Goal: Task Accomplishment & Management: Use online tool/utility

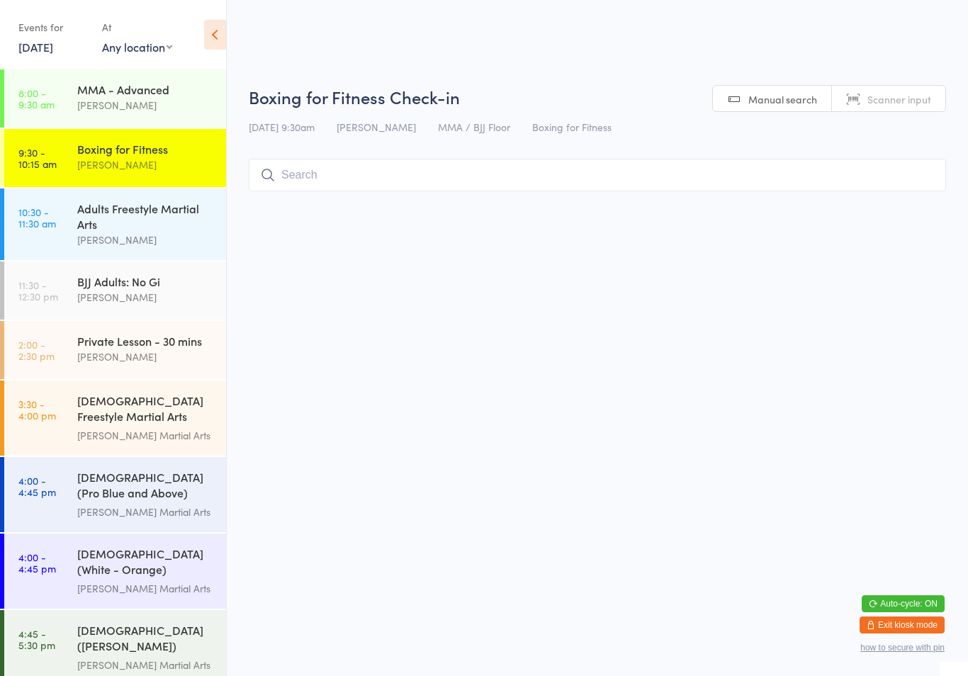
select select
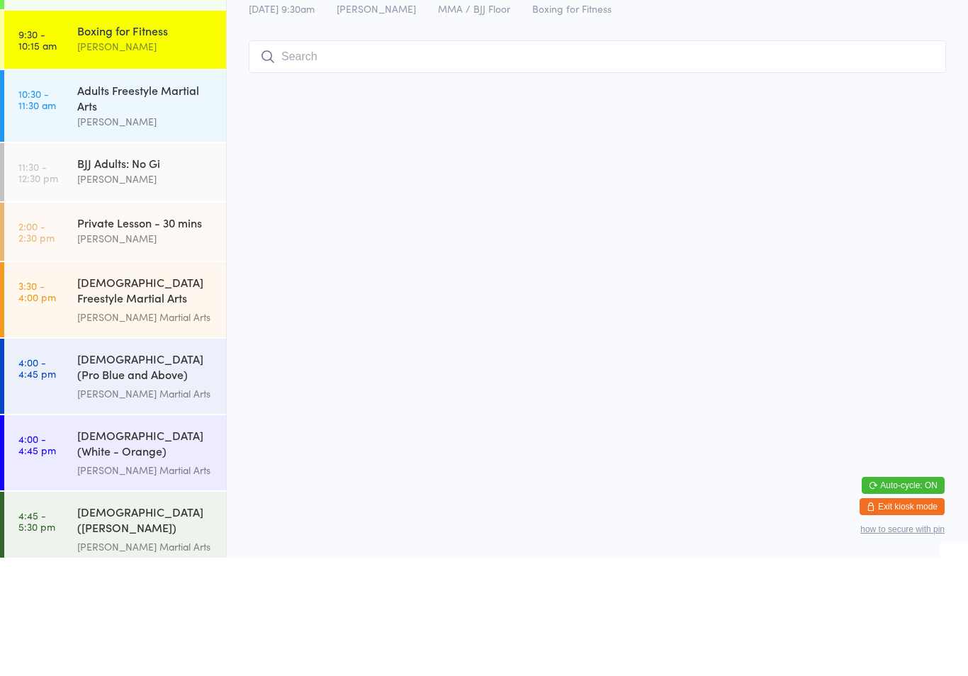
click at [439, 177] on input "search" at bounding box center [597, 175] width 697 height 33
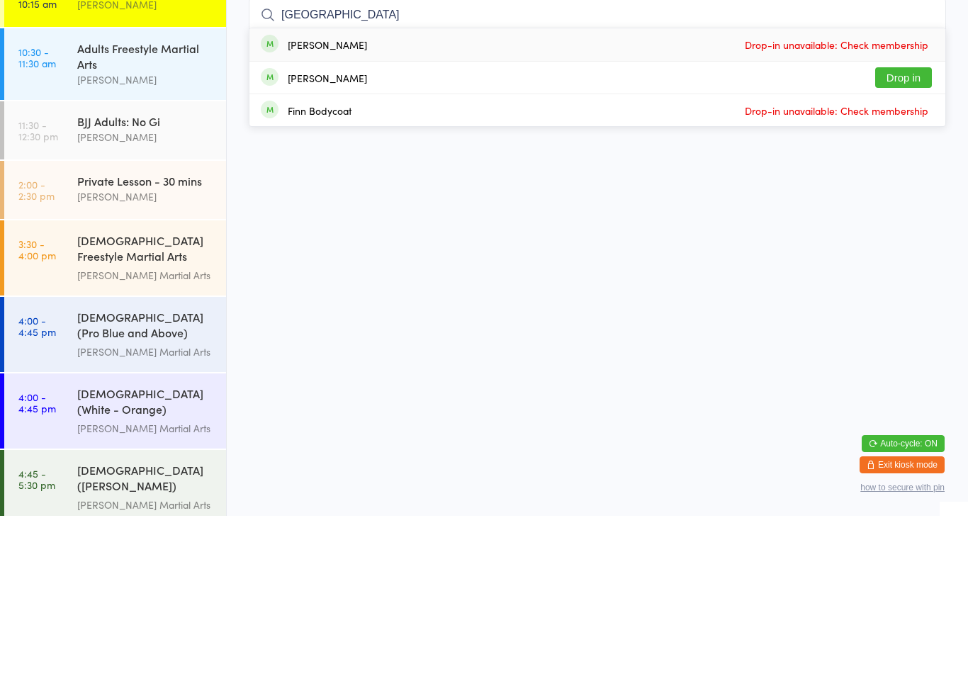
type input "[GEOGRAPHIC_DATA]"
click at [907, 228] on button "Drop in" at bounding box center [903, 238] width 57 height 21
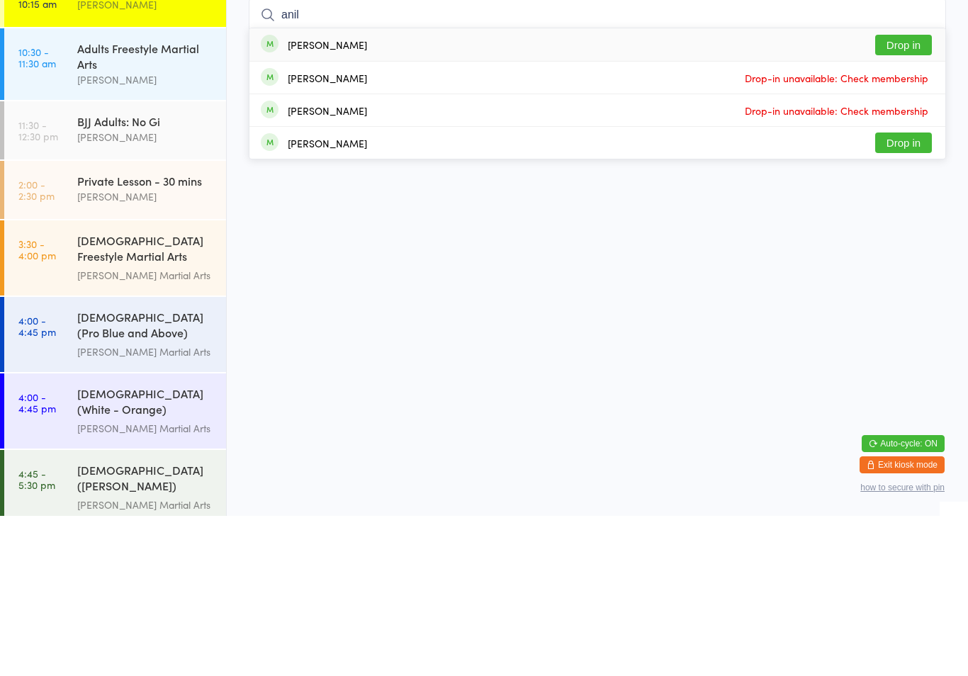
type input "anil"
click at [907, 195] on button "Drop in" at bounding box center [903, 205] width 57 height 21
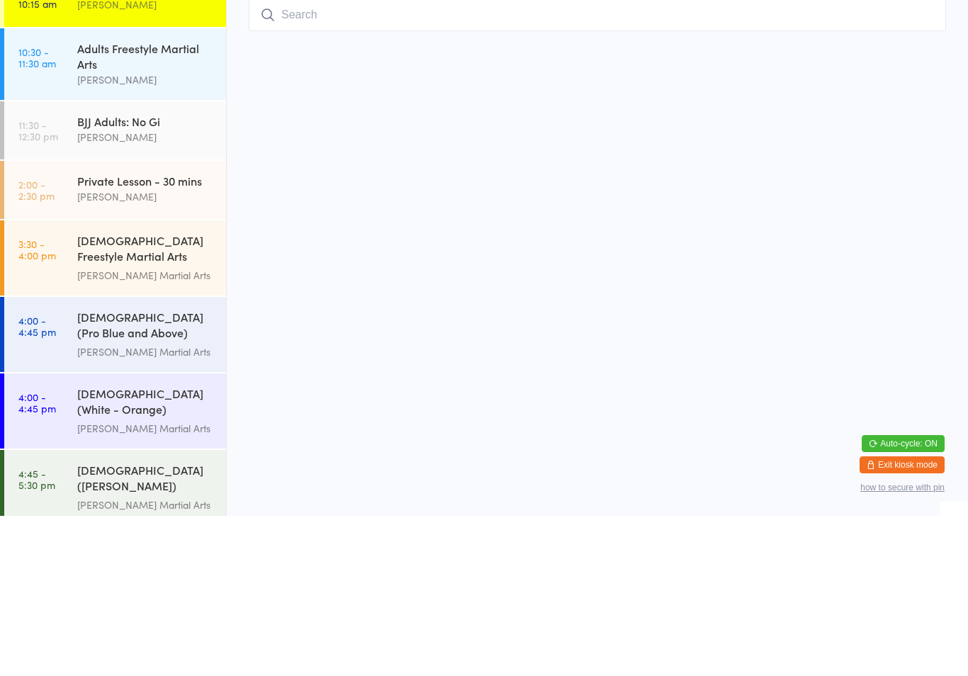
click at [157, 201] on div "Adults Freestyle Martial Arts" at bounding box center [145, 216] width 137 height 31
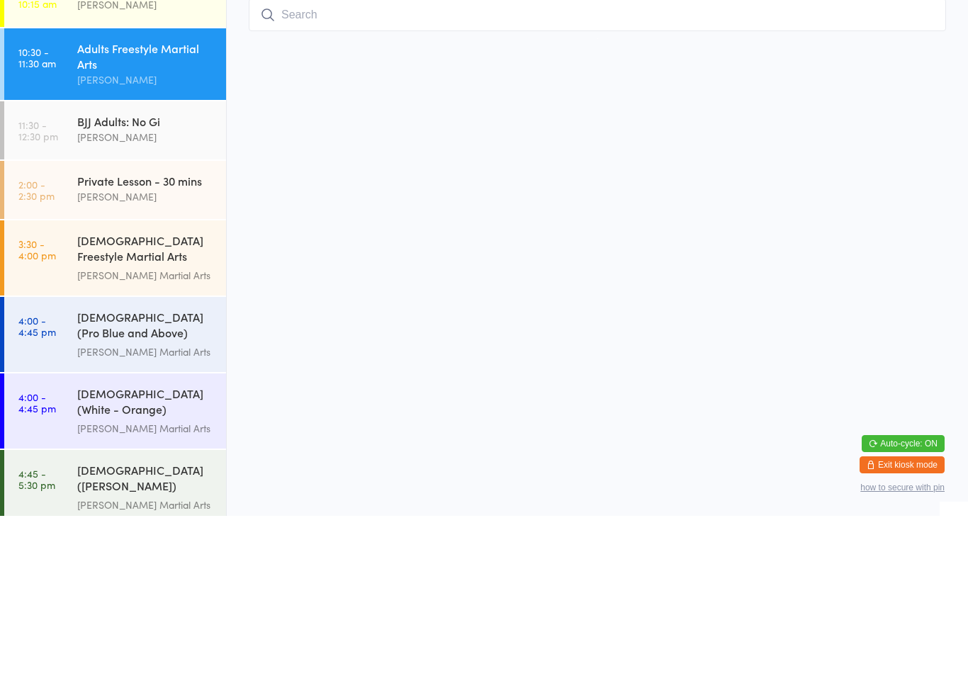
click at [132, 201] on div "Adults Freestyle Martial Arts" at bounding box center [145, 216] width 137 height 31
click at [125, 129] on div "Boxing for Fitness [PERSON_NAME]" at bounding box center [151, 157] width 149 height 56
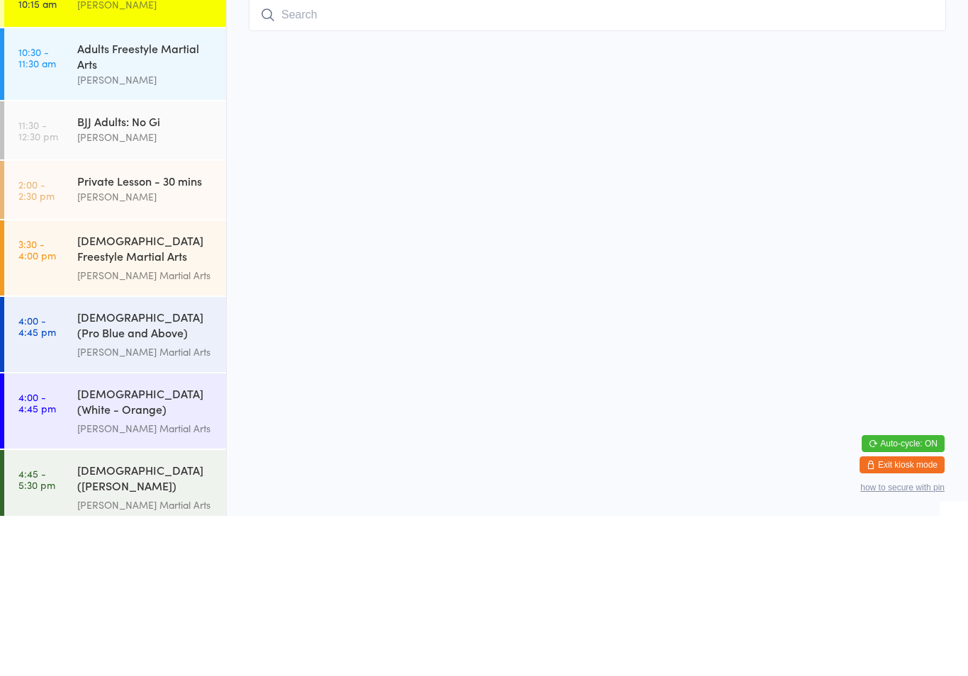
click at [136, 43] on select "Any location Martial Arts Floor MMA / BJJ Floor Cage Area" at bounding box center [137, 47] width 70 height 16
select select "1"
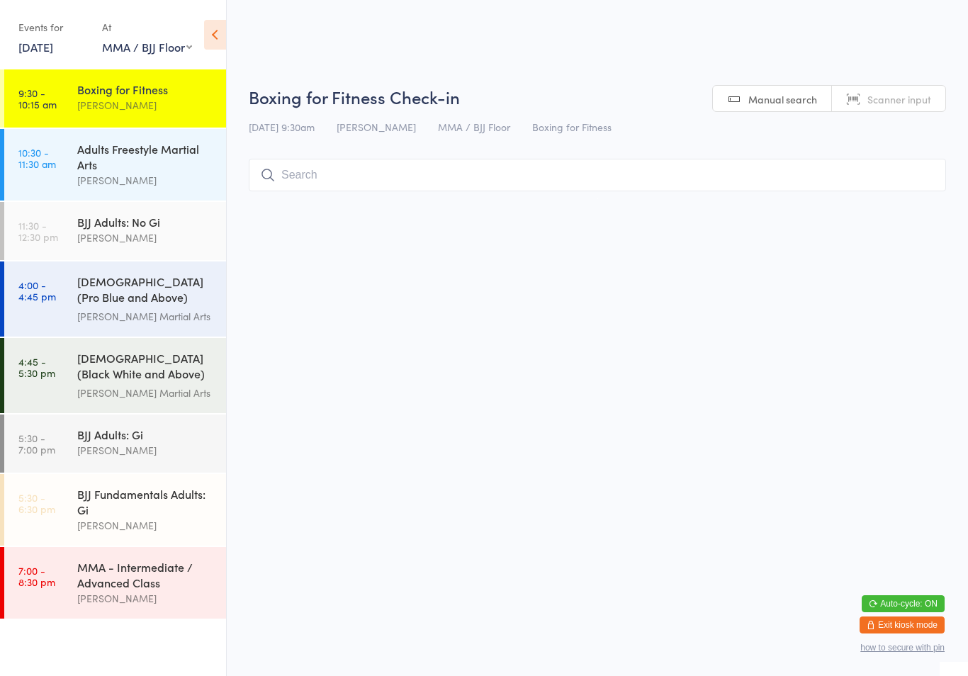
click at [166, 184] on div "[PERSON_NAME]" at bounding box center [145, 180] width 137 height 16
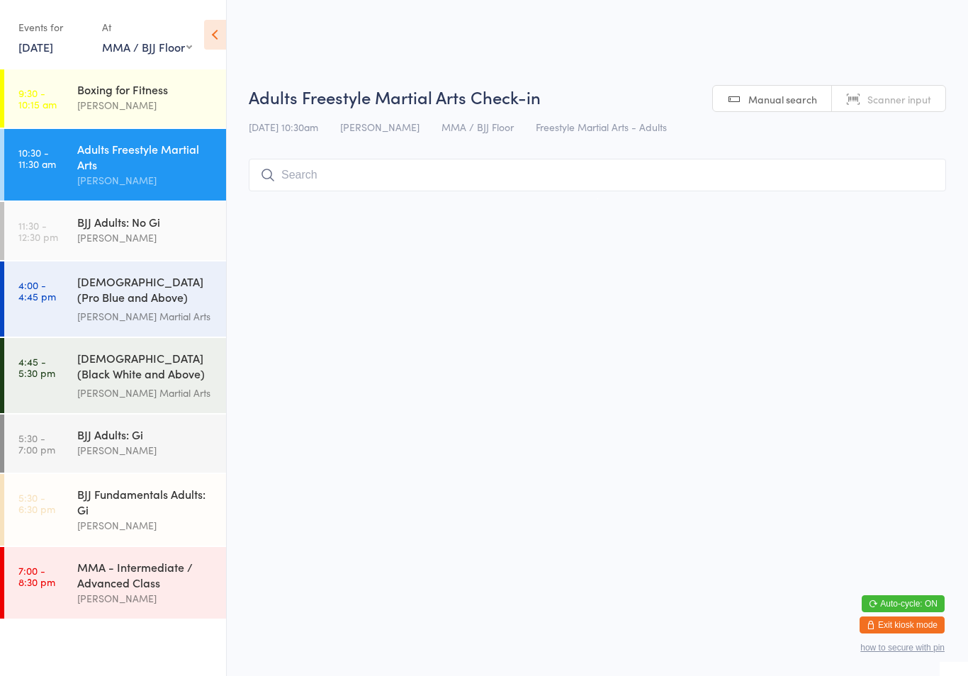
click at [413, 179] on input "search" at bounding box center [597, 175] width 697 height 33
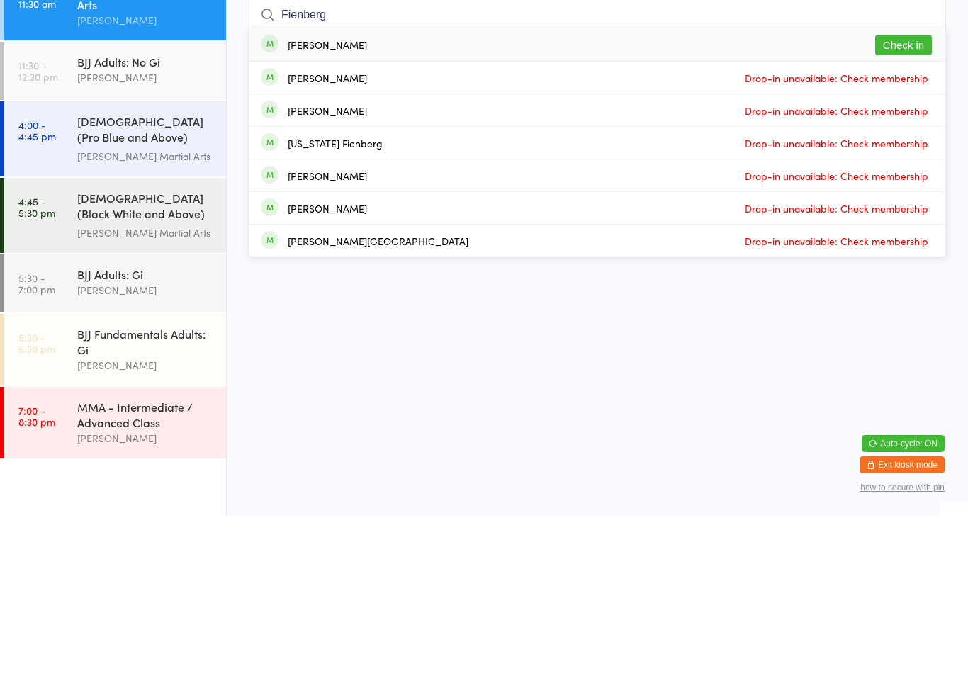
type input "Fienberg"
click at [907, 195] on button "Check in" at bounding box center [903, 205] width 57 height 21
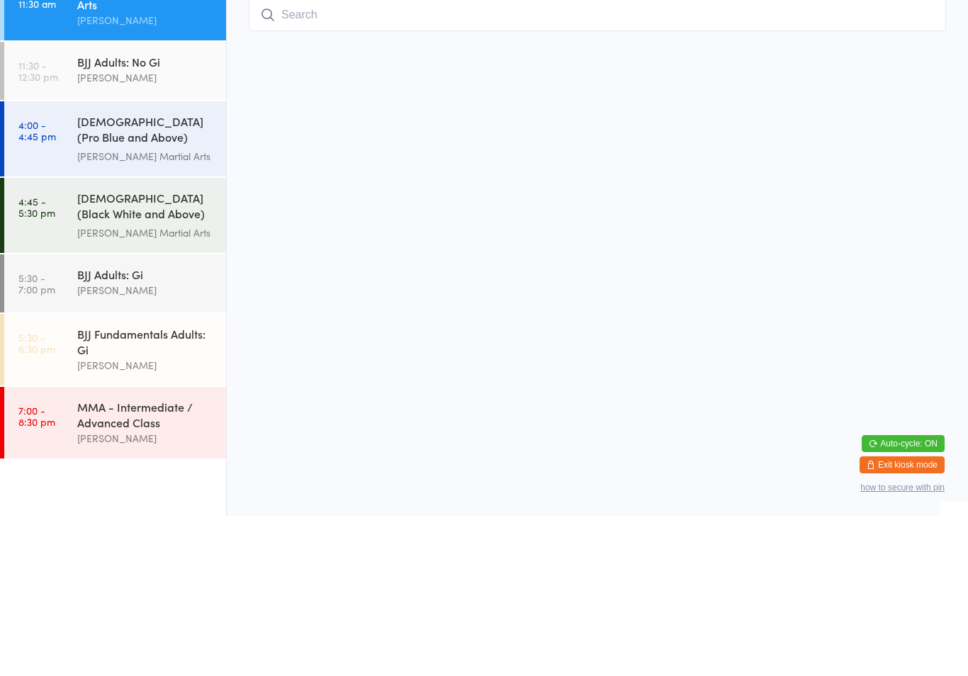
click at [297, 159] on input "search" at bounding box center [597, 175] width 697 height 33
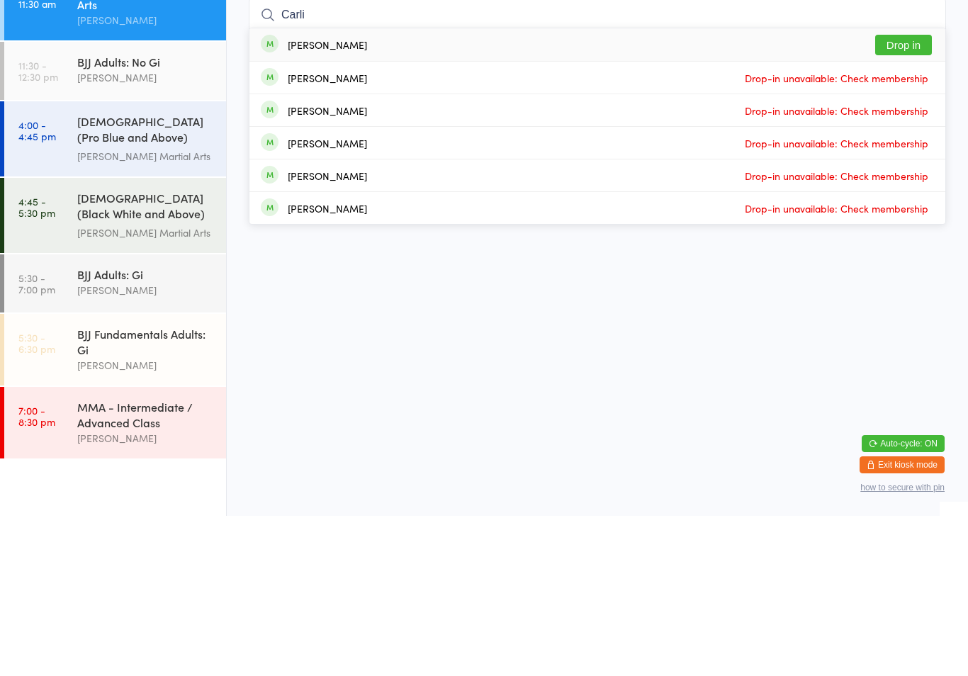
type input "Carli"
click at [331, 199] on div "[PERSON_NAME]" at bounding box center [327, 204] width 79 height 11
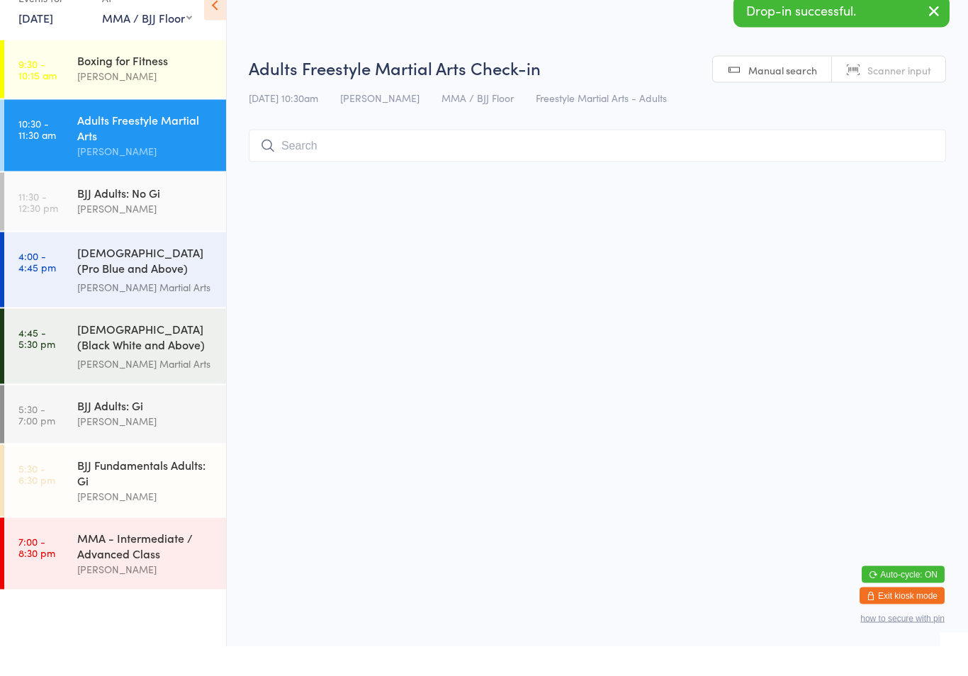
click at [144, 97] on div "[PERSON_NAME]" at bounding box center [145, 105] width 137 height 16
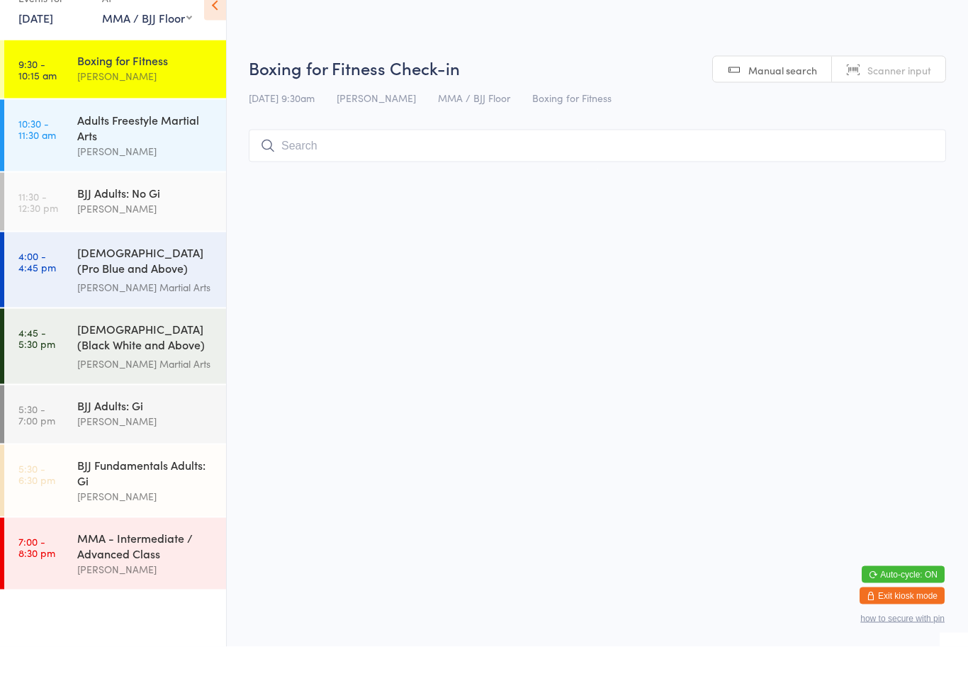
click at [315, 179] on input "search" at bounding box center [597, 175] width 697 height 33
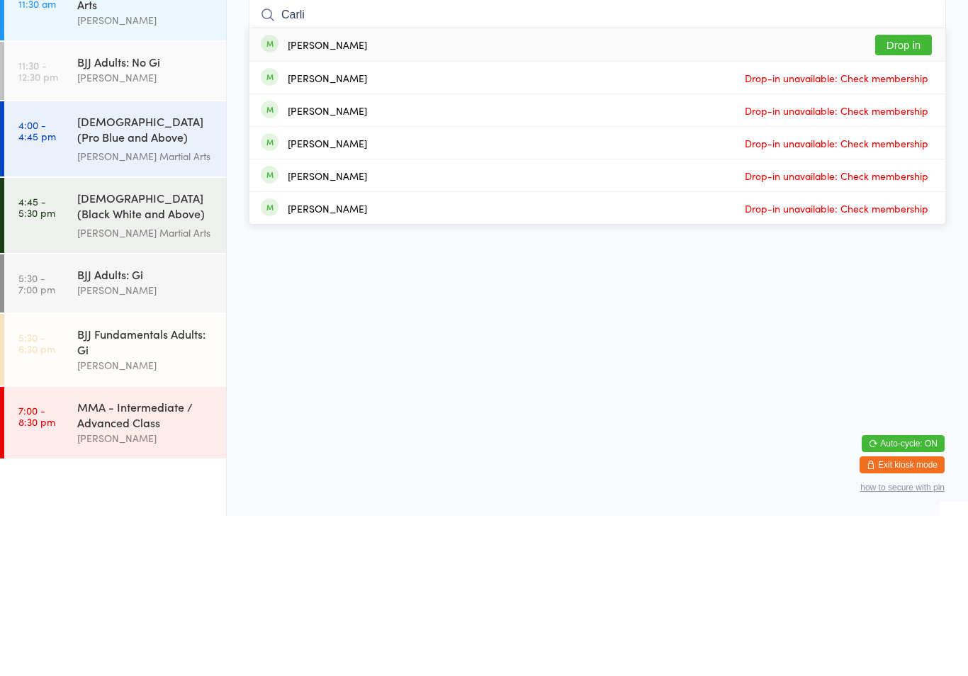
type input "Carli"
click at [323, 199] on div "[PERSON_NAME]" at bounding box center [327, 204] width 79 height 11
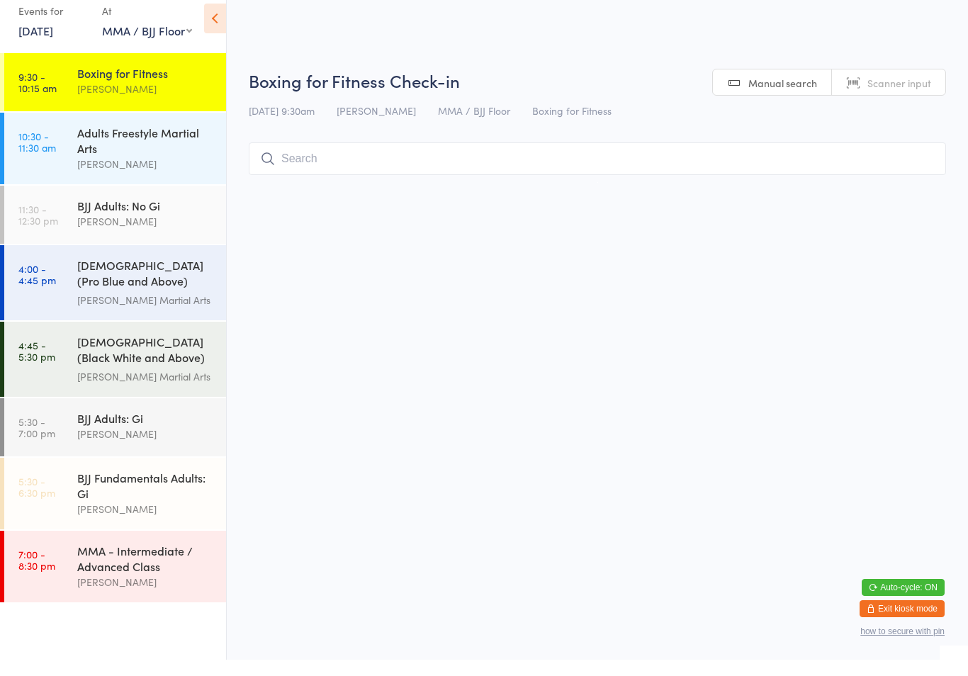
click at [142, 149] on div "Adults Freestyle Martial Arts" at bounding box center [145, 156] width 137 height 31
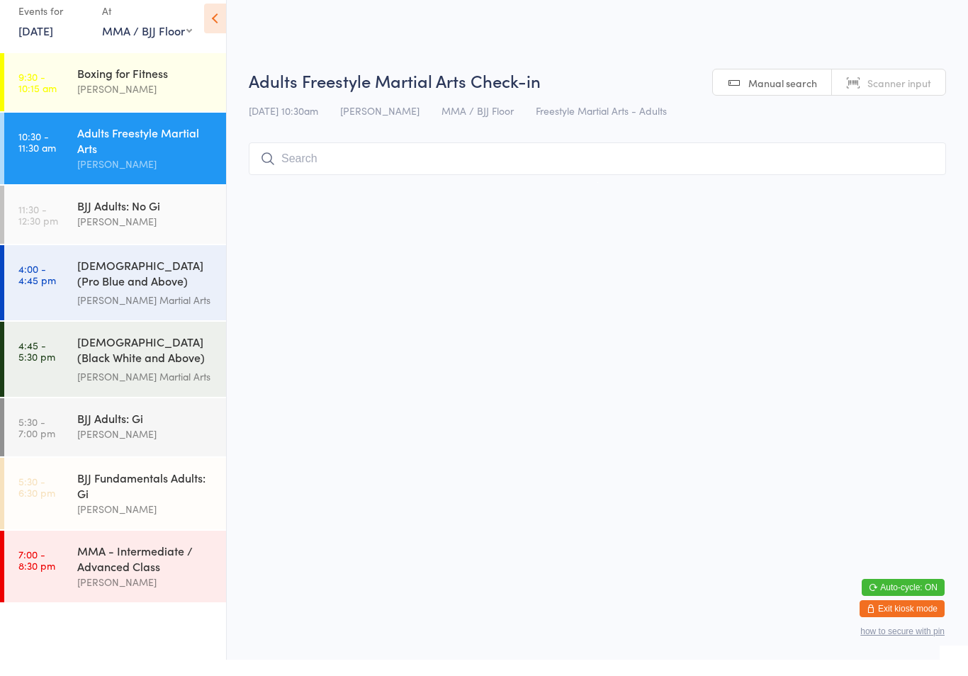
click at [406, 164] on input "search" at bounding box center [597, 175] width 697 height 33
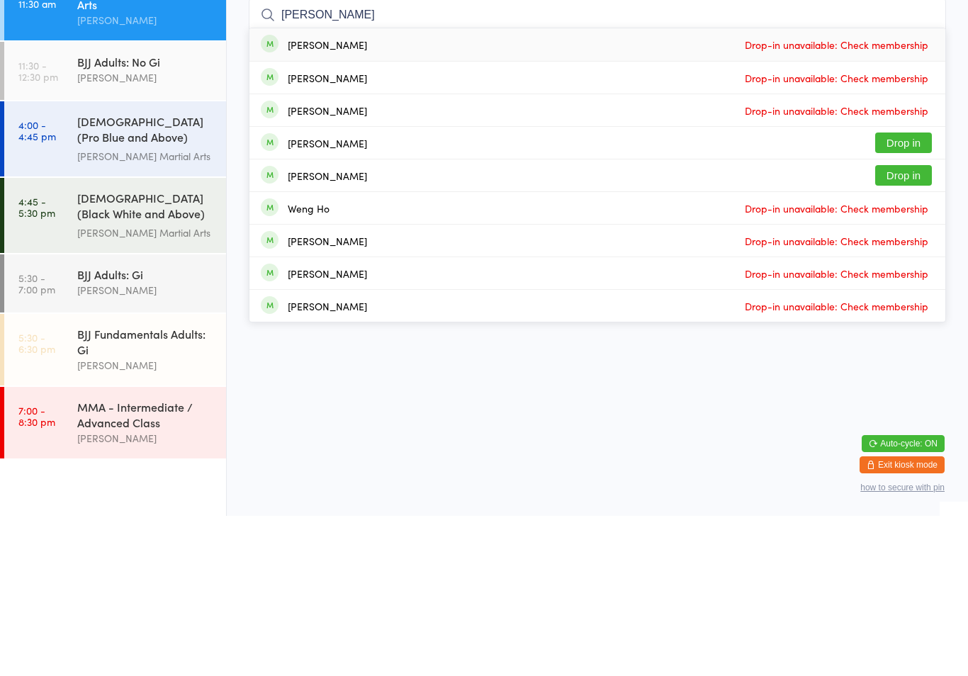
type input "[PERSON_NAME]"
click at [903, 293] on button "Drop in" at bounding box center [903, 303] width 57 height 21
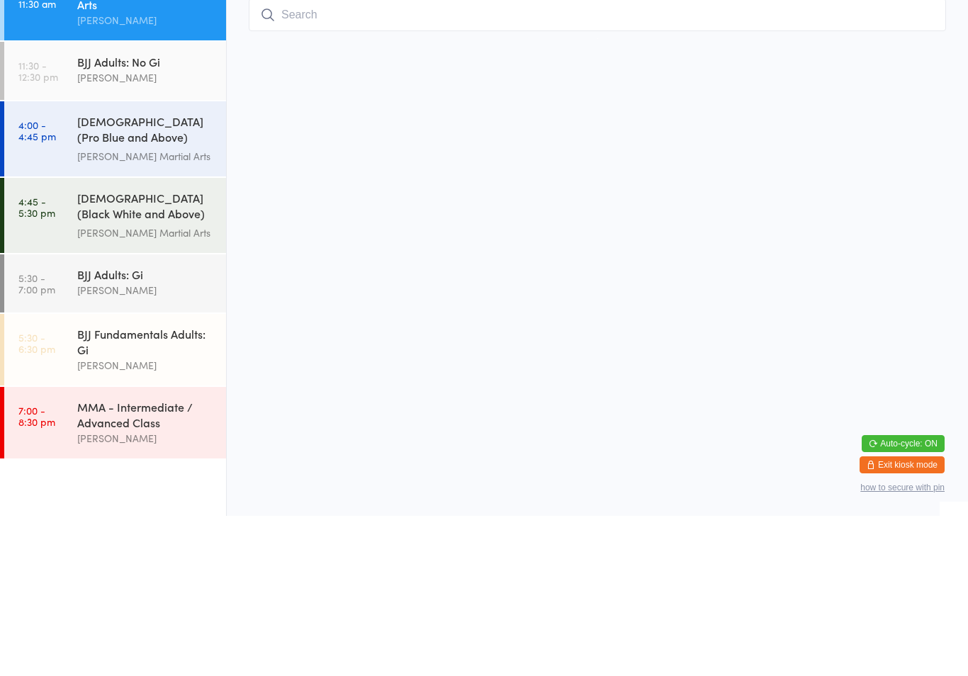
click at [433, 159] on input "search" at bounding box center [597, 175] width 697 height 33
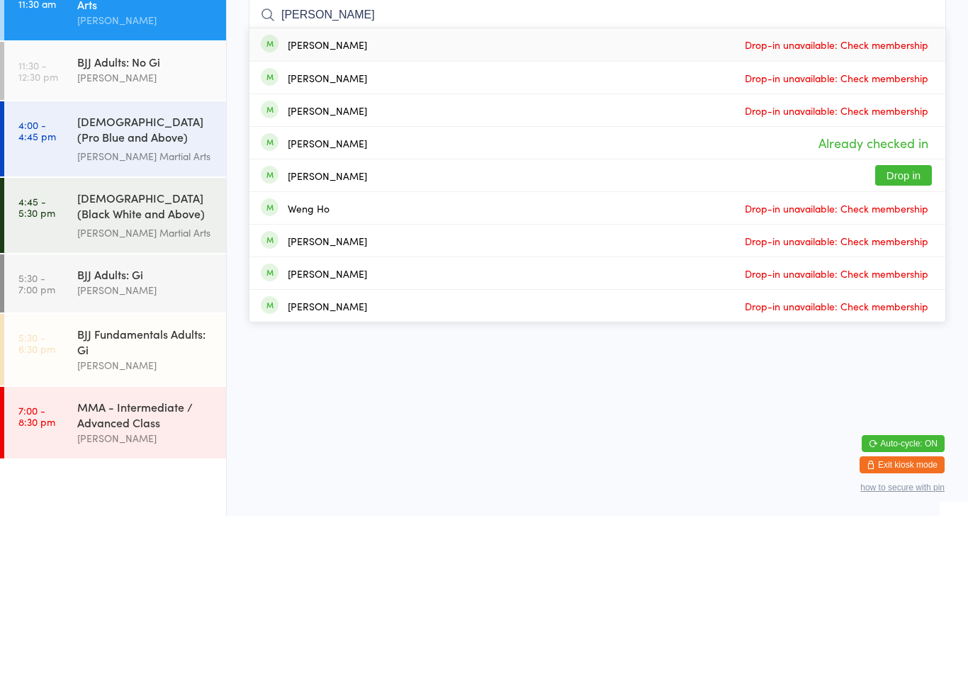
type input "[PERSON_NAME]"
click at [902, 325] on button "Drop in" at bounding box center [903, 335] width 57 height 21
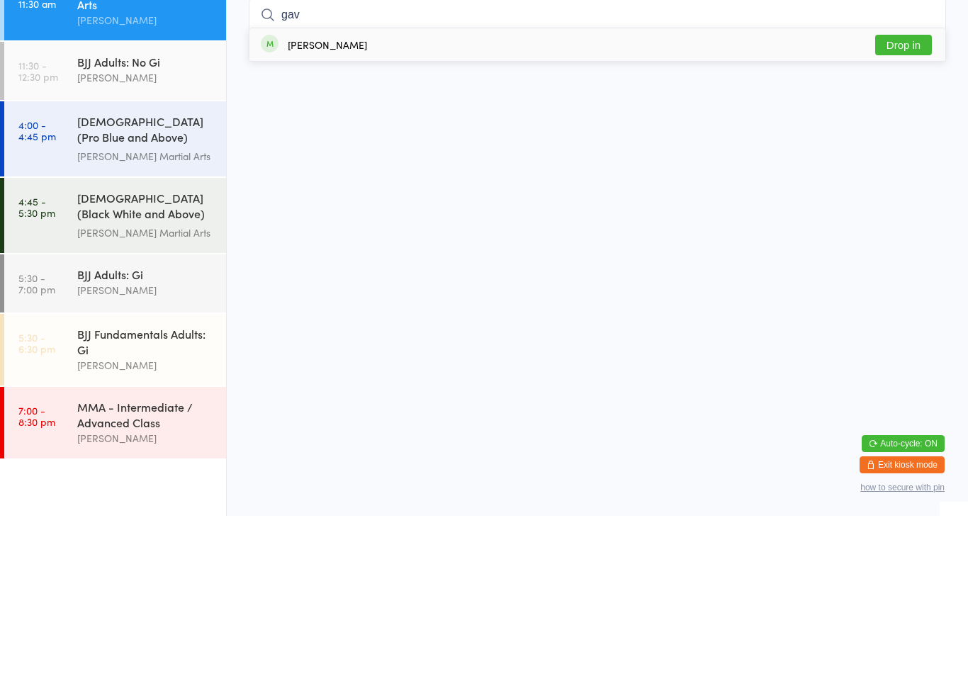
type input "gav"
click at [763, 189] on div "[PERSON_NAME] Drop in" at bounding box center [597, 205] width 696 height 33
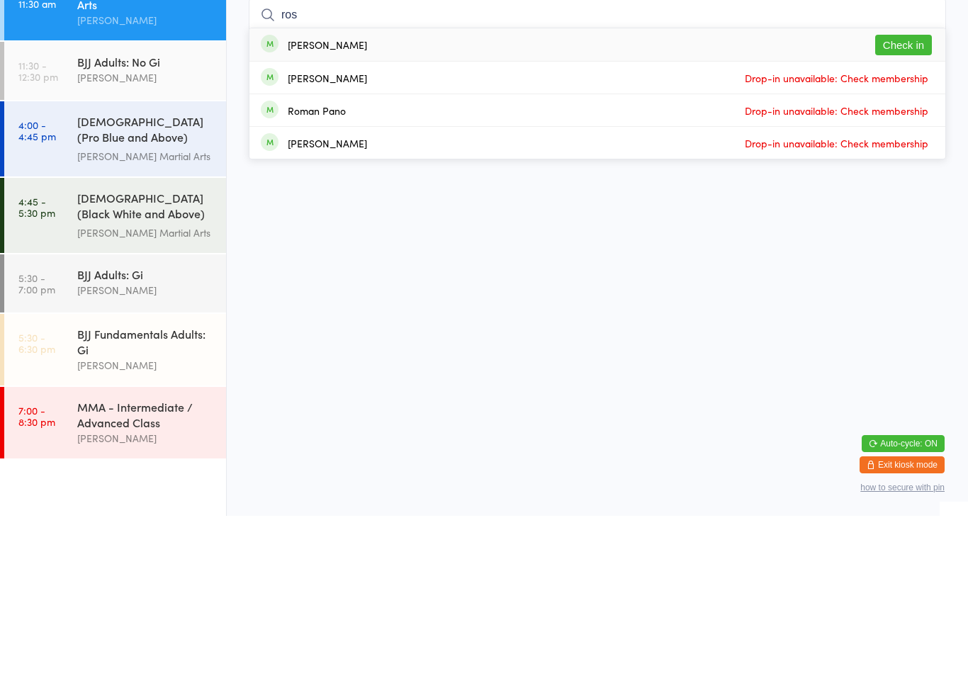
type input "ros"
click at [904, 211] on button "Check in" at bounding box center [903, 205] width 57 height 21
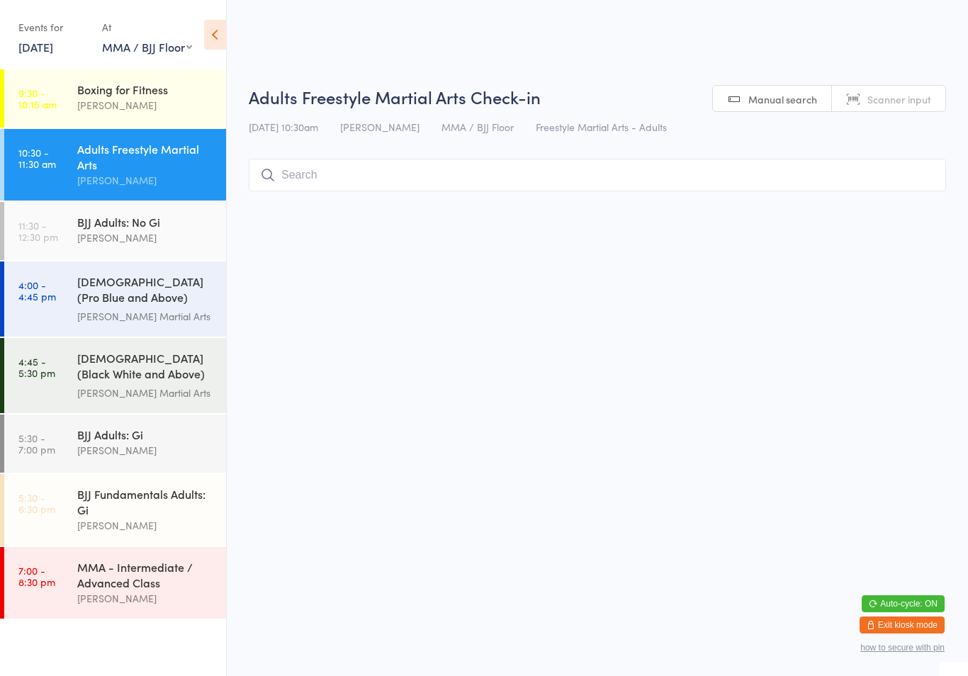
click at [308, 174] on input "search" at bounding box center [597, 175] width 697 height 33
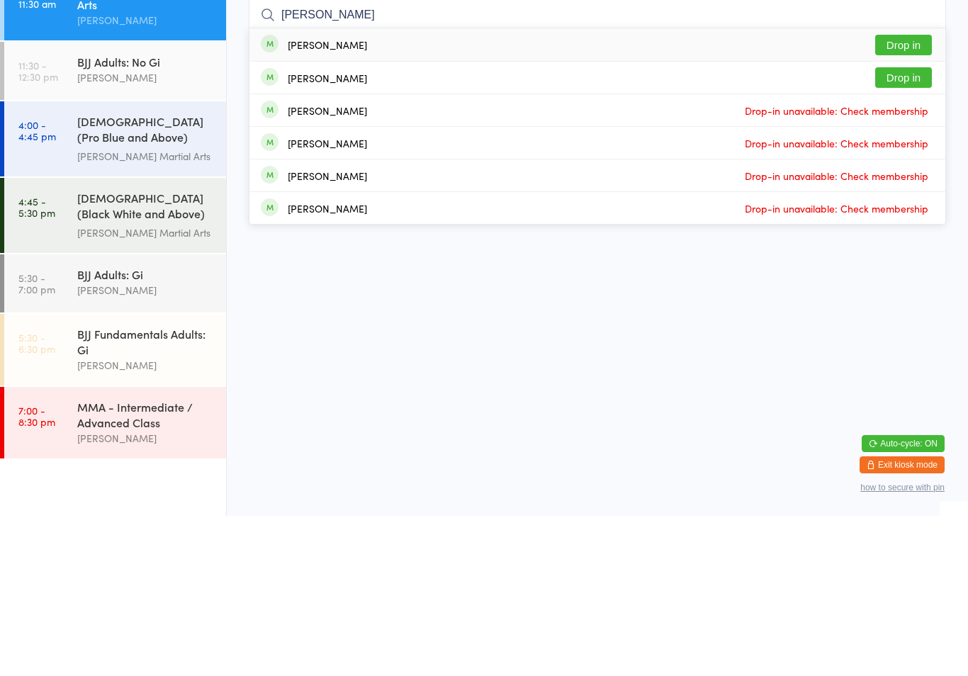
type input "[PERSON_NAME]"
click at [903, 189] on div "[PERSON_NAME] Drop in" at bounding box center [597, 205] width 696 height 33
